Goal: Task Accomplishment & Management: Manage account settings

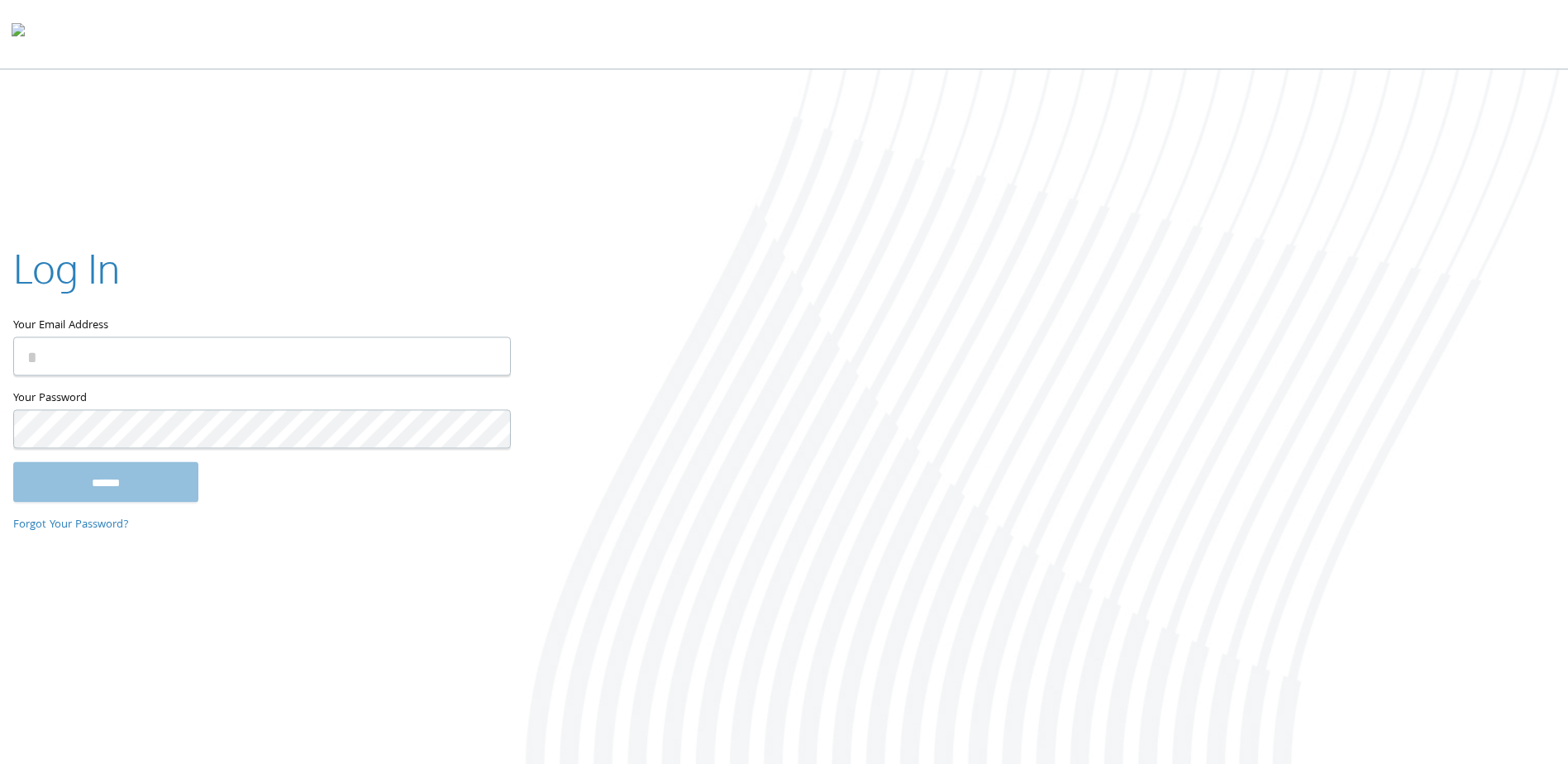
type input "**********"
click at [167, 488] on input "******" at bounding box center [106, 481] width 185 height 40
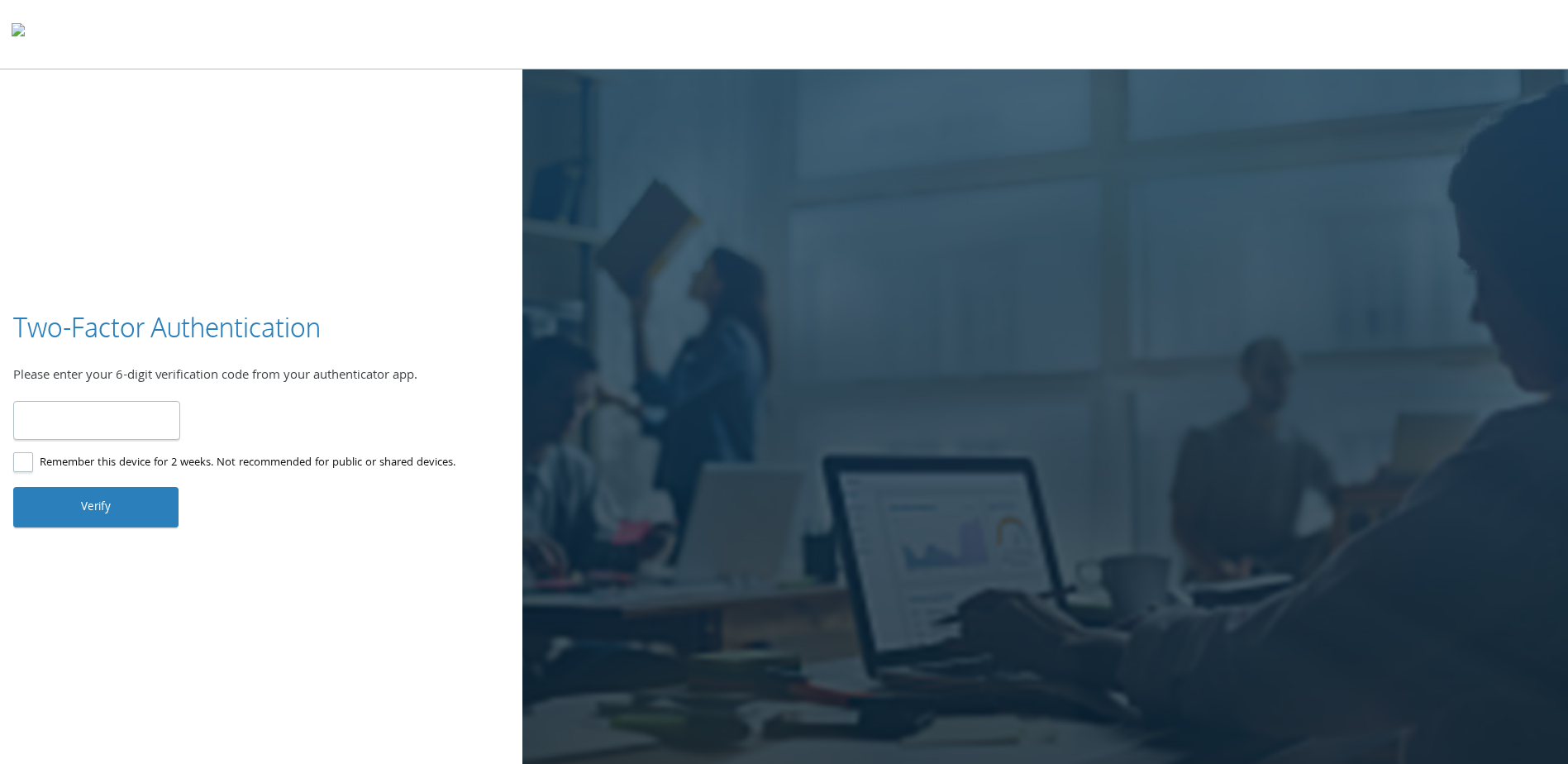
type input "******"
